Goal: Task Accomplishment & Management: Manage account settings

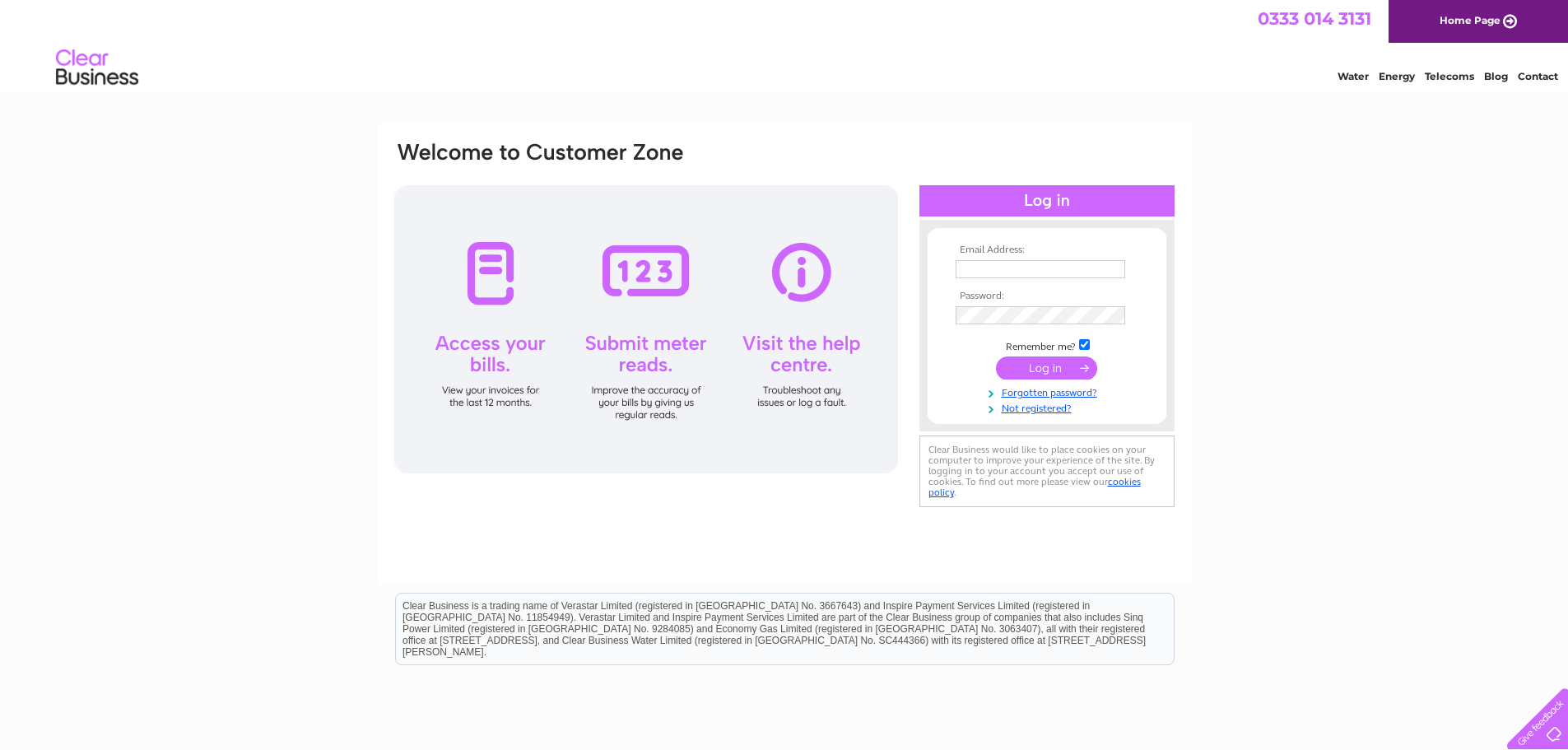
type input "[EMAIL_ADDRESS][DOMAIN_NAME]"
click at [1041, 367] on input "submit" at bounding box center [1046, 368] width 101 height 23
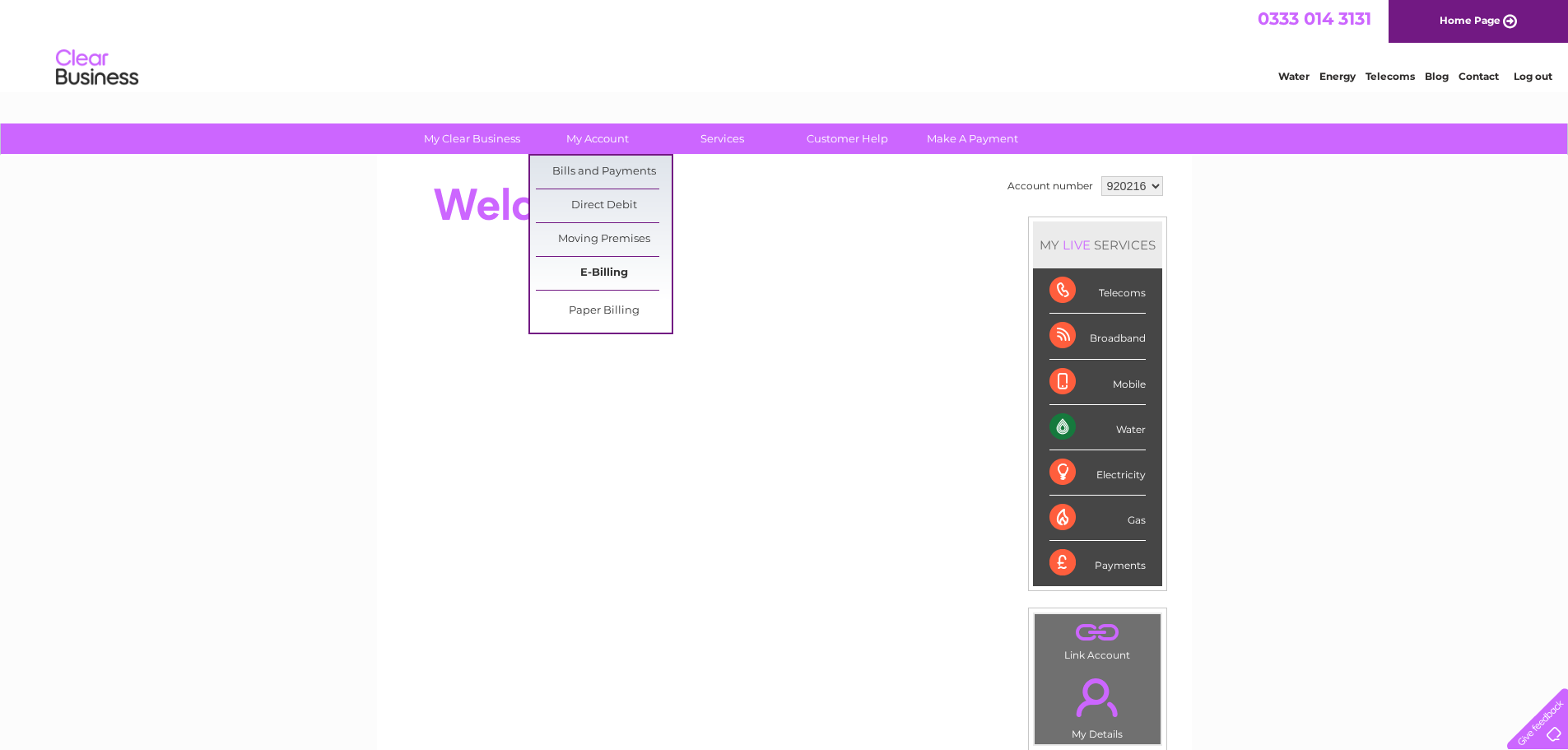
click at [598, 276] on link "E-Billing" at bounding box center [603, 272] width 136 height 33
click at [587, 171] on link "Bills and Payments" at bounding box center [603, 172] width 136 height 33
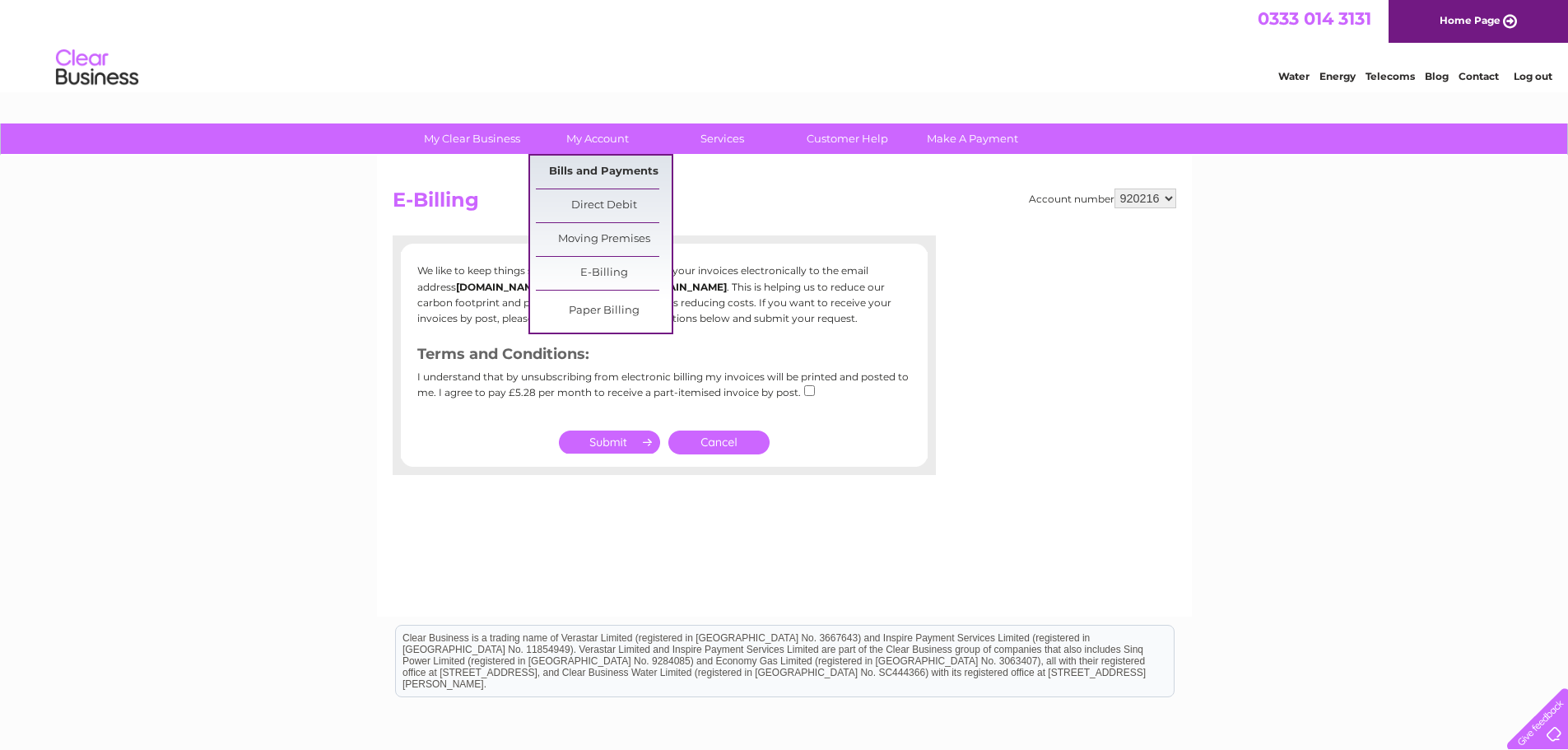
click at [599, 177] on link "Bills and Payments" at bounding box center [603, 172] width 136 height 33
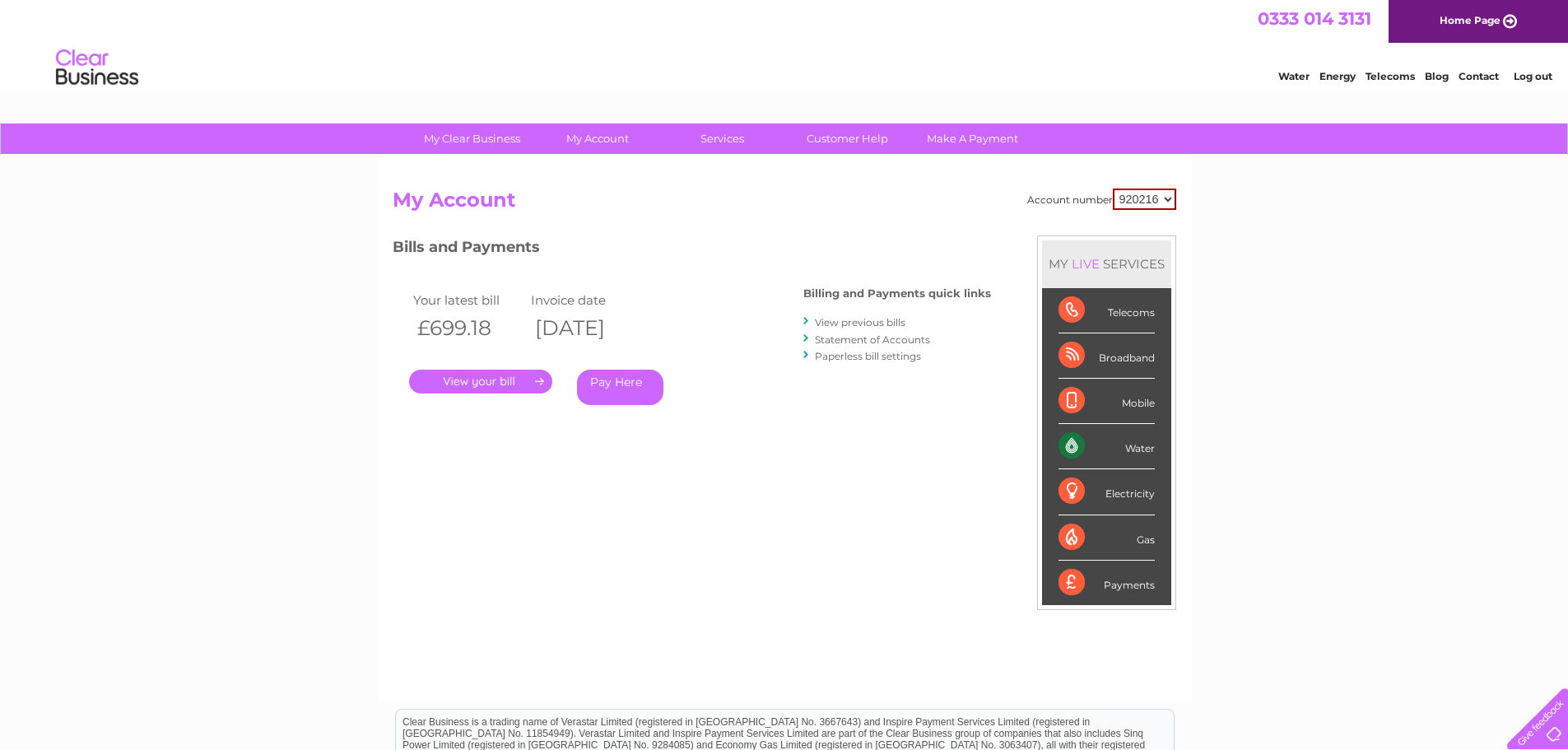
click at [462, 383] on link "." at bounding box center [481, 381] width 143 height 24
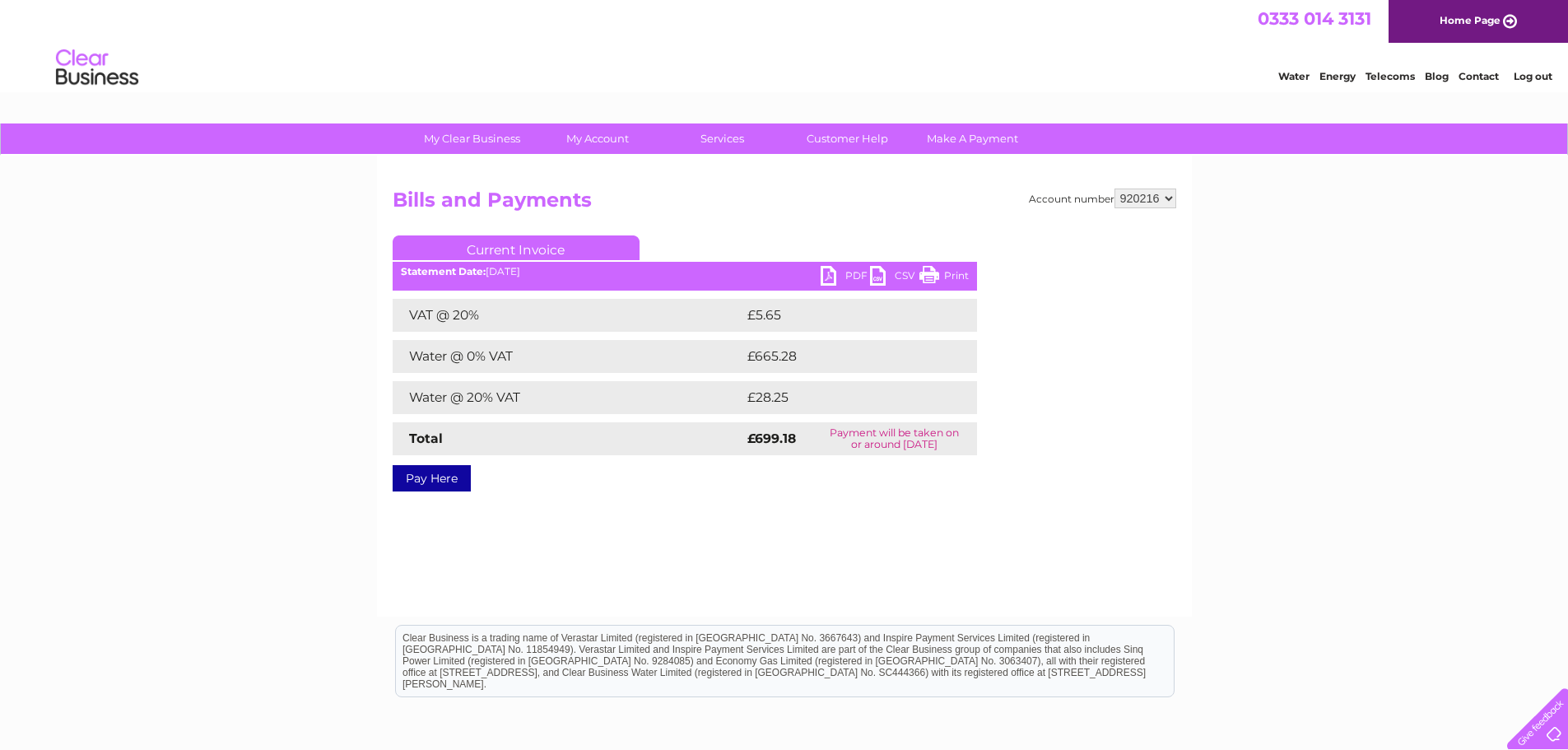
click at [846, 280] on link "PDF" at bounding box center [846, 278] width 50 height 24
